Goal: Task Accomplishment & Management: Use online tool/utility

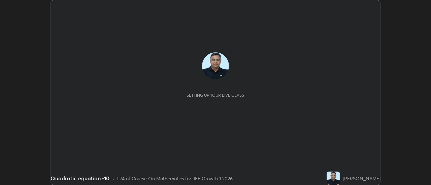
scroll to position [185, 430]
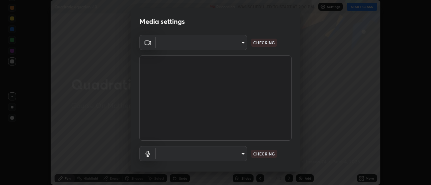
type input "1769541d7db8b910b2b6aaf592df5ff8660c63acaad49df9064175df0c6f581f"
type input "default"
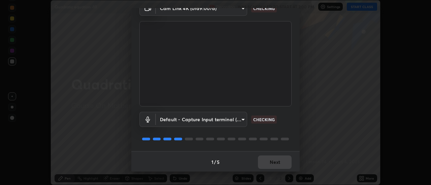
scroll to position [35, 0]
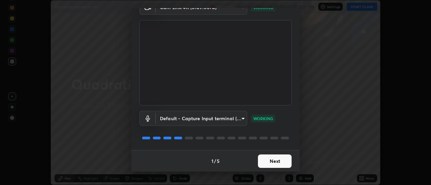
click at [281, 162] on button "Next" at bounding box center [275, 161] width 34 height 13
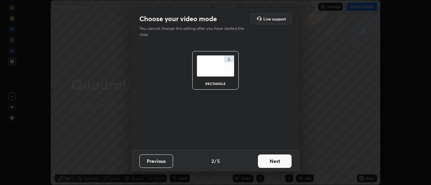
click at [283, 162] on button "Next" at bounding box center [275, 161] width 34 height 13
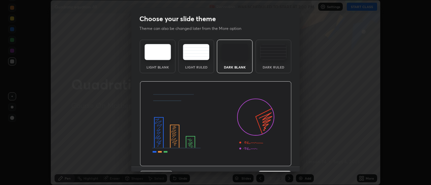
scroll to position [16, 0]
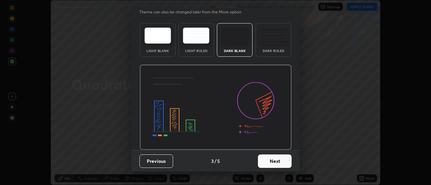
click at [280, 162] on button "Next" at bounding box center [275, 161] width 34 height 13
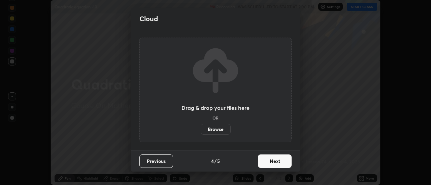
scroll to position [0, 0]
click at [284, 164] on button "Next" at bounding box center [275, 161] width 34 height 13
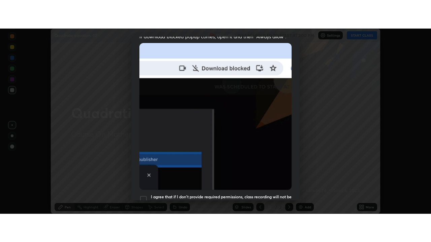
scroll to position [173, 0]
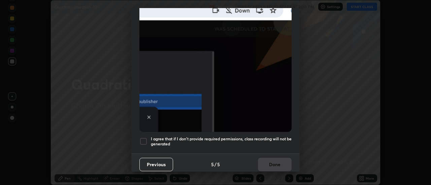
click at [142, 138] on div at bounding box center [143, 142] width 8 height 8
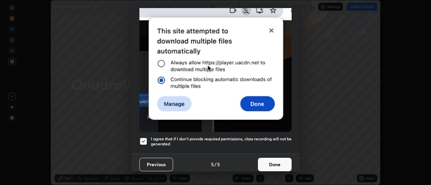
click at [272, 161] on button "Done" at bounding box center [275, 164] width 34 height 13
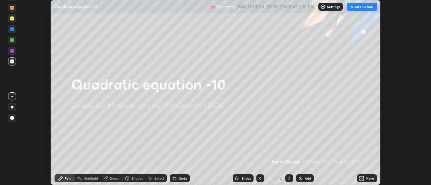
click at [308, 178] on div "Add" at bounding box center [308, 178] width 6 height 3
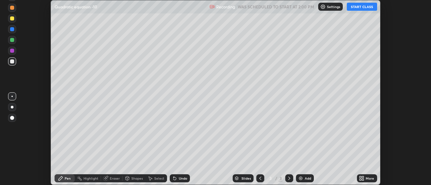
click at [366, 177] on div "More" at bounding box center [369, 178] width 8 height 3
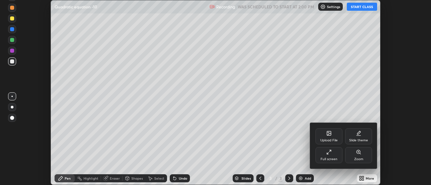
click at [334, 154] on div "Full screen" at bounding box center [328, 155] width 27 height 16
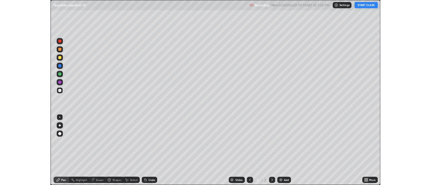
scroll to position [242, 431]
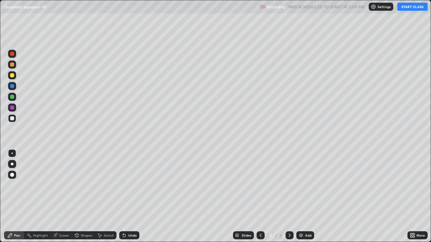
click at [415, 8] on button "START CLASS" at bounding box center [412, 7] width 30 height 8
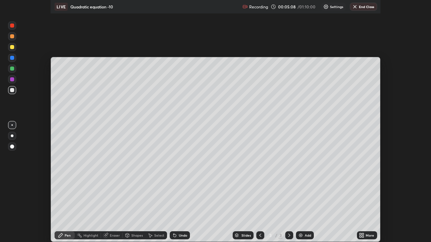
scroll to position [33469, 33224]
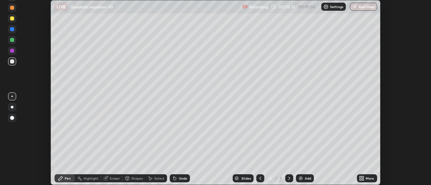
click at [363, 177] on icon at bounding box center [363, 178] width 2 height 2
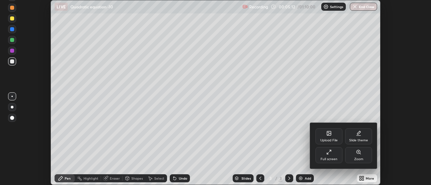
click at [333, 156] on div "Full screen" at bounding box center [328, 155] width 27 height 16
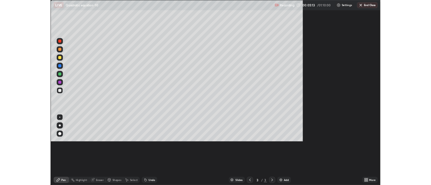
scroll to position [242, 431]
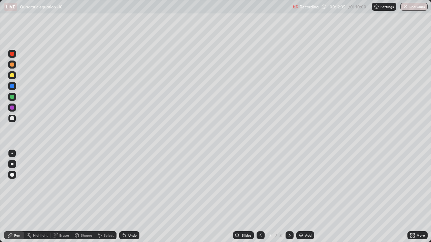
click at [307, 185] on div "Add" at bounding box center [308, 235] width 6 height 3
click at [260, 185] on icon at bounding box center [260, 235] width 5 height 5
click at [288, 185] on icon at bounding box center [289, 235] width 5 height 5
click at [305, 185] on div "Add" at bounding box center [308, 235] width 6 height 3
click at [136, 185] on div "Undo" at bounding box center [129, 236] width 20 height 8
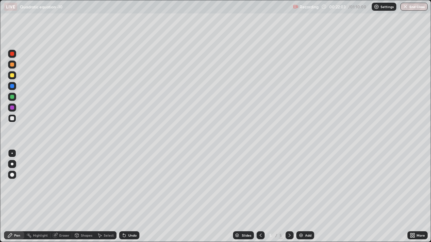
click at [136, 185] on div "Undo" at bounding box center [132, 235] width 8 height 3
click at [135, 185] on div "Undo" at bounding box center [132, 235] width 8 height 3
click at [135, 185] on div "Undo" at bounding box center [129, 236] width 20 height 8
click at [302, 185] on img at bounding box center [300, 235] width 5 height 5
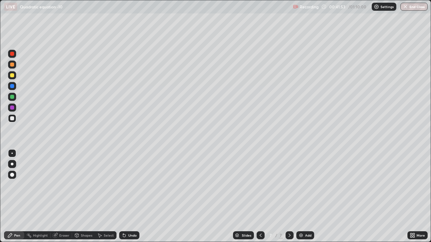
click at [309, 185] on div "Add" at bounding box center [308, 235] width 6 height 3
click at [305, 185] on div "Add" at bounding box center [308, 235] width 6 height 3
click at [130, 185] on div "Undo" at bounding box center [132, 235] width 8 height 3
click at [131, 185] on div "Undo" at bounding box center [132, 235] width 8 height 3
click at [304, 185] on div "Add" at bounding box center [305, 236] width 18 height 8
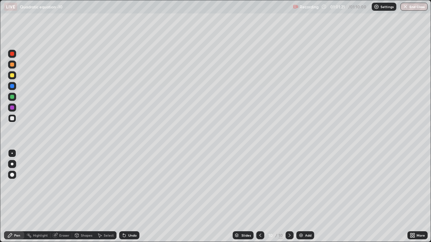
click at [259, 185] on icon at bounding box center [259, 235] width 5 height 5
click at [289, 185] on icon at bounding box center [289, 235] width 5 height 5
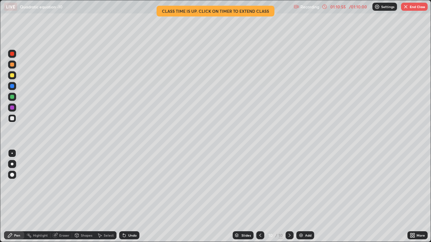
click at [412, 7] on button "End Class" at bounding box center [414, 7] width 27 height 8
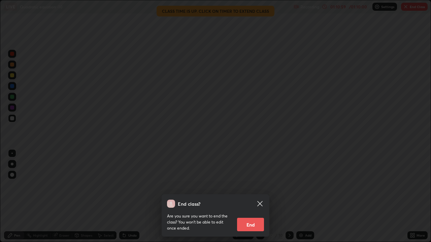
click at [254, 185] on button "End" at bounding box center [250, 224] width 27 height 13
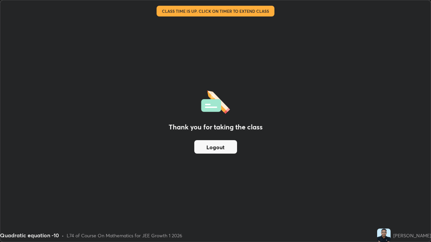
click at [223, 148] on button "Logout" at bounding box center [215, 146] width 43 height 13
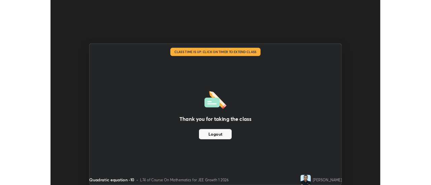
scroll to position [33469, 33224]
